Goal: Task Accomplishment & Management: Use online tool/utility

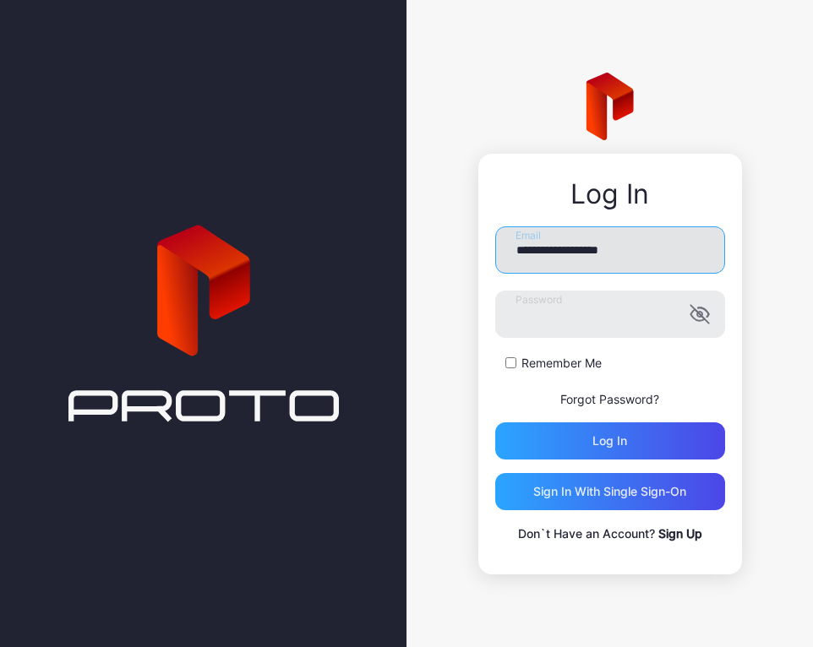
click at [515, 251] on input "**********" at bounding box center [610, 249] width 230 height 47
type input "**********"
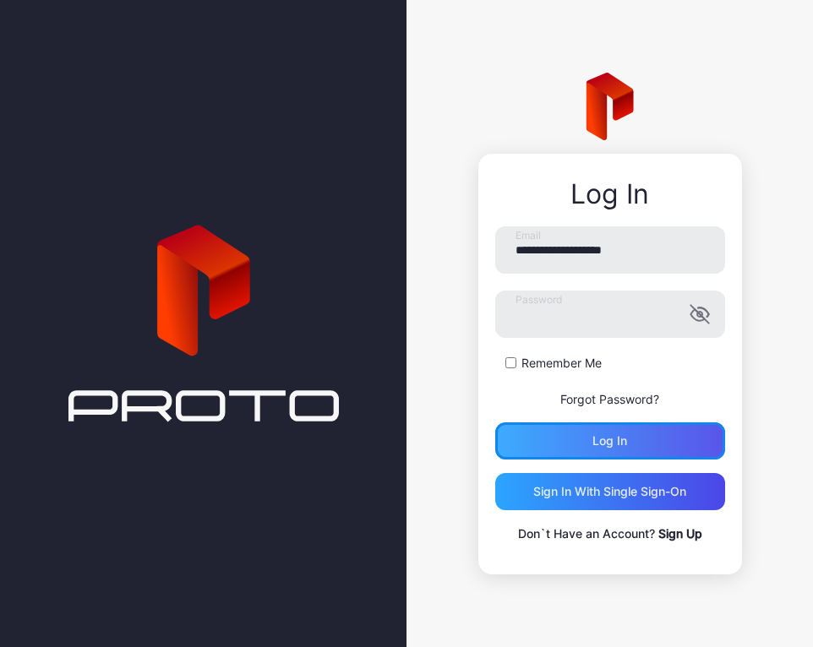
click at [609, 438] on div "Log in" at bounding box center [609, 441] width 35 height 14
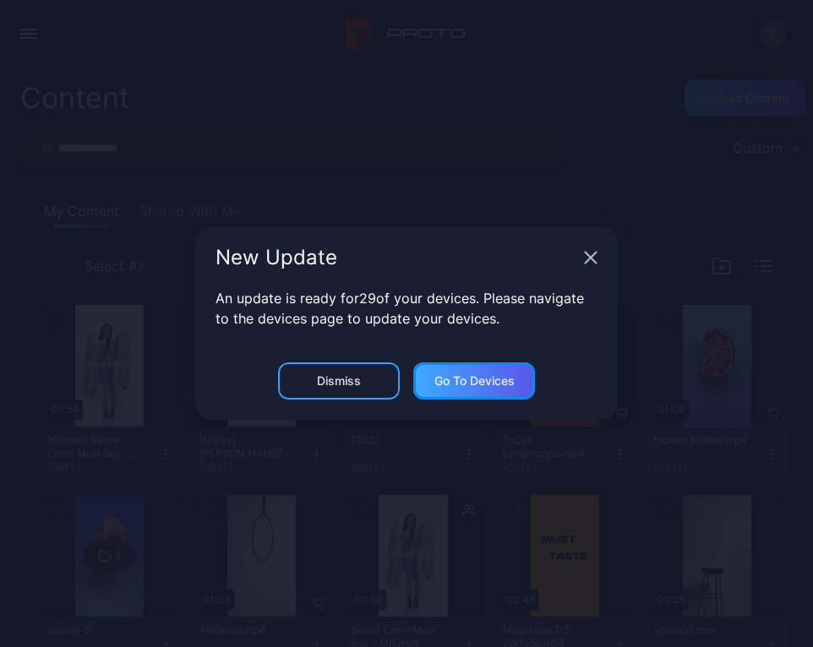
click at [446, 385] on div "Go to devices" at bounding box center [474, 381] width 80 height 14
